Goal: Navigation & Orientation: Find specific page/section

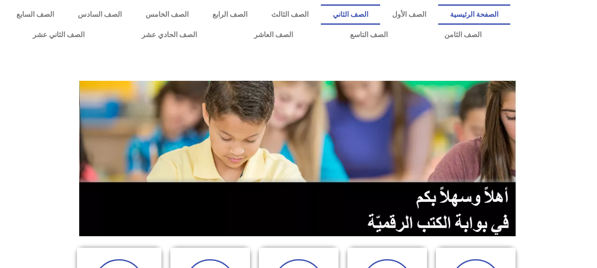
click at [380, 15] on link "الصف الثاني" at bounding box center [350, 14] width 59 height 20
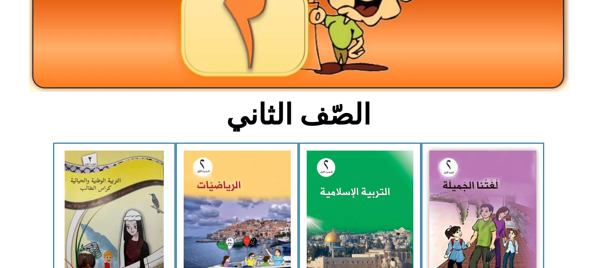
scroll to position [134, 0]
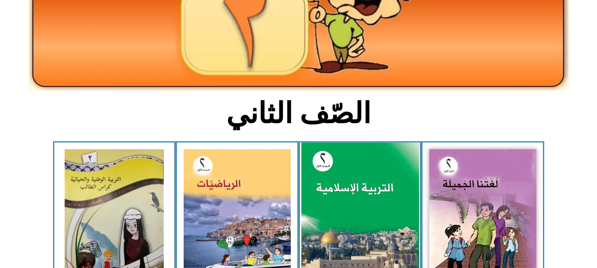
click at [324, 191] on img at bounding box center [360, 216] width 118 height 146
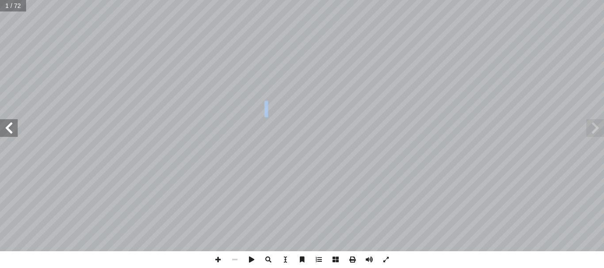
click at [11, 130] on span at bounding box center [9, 128] width 18 height 18
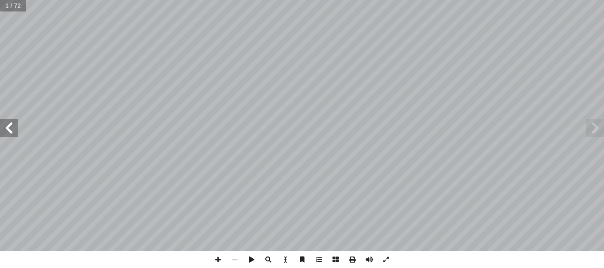
click at [11, 130] on span at bounding box center [9, 128] width 18 height 18
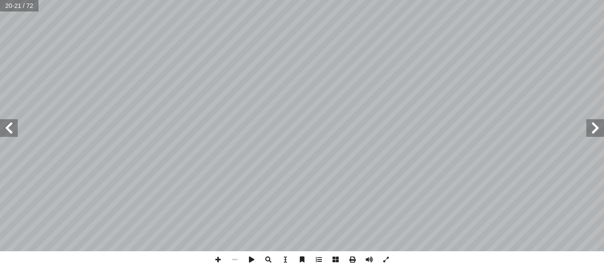
click at [11, 130] on span at bounding box center [9, 128] width 18 height 18
